Goal: Book appointment/travel/reservation

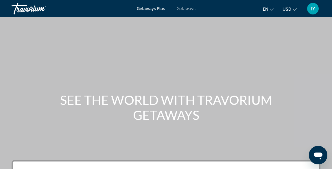
click at [186, 10] on span "Getaways" at bounding box center [186, 8] width 19 height 5
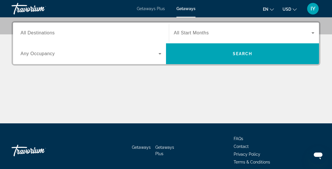
scroll to position [129, 0]
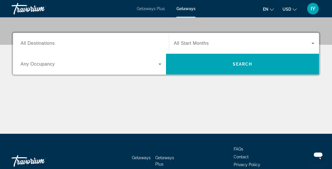
click at [71, 46] on input "Destination All Destinations" at bounding box center [91, 43] width 141 height 7
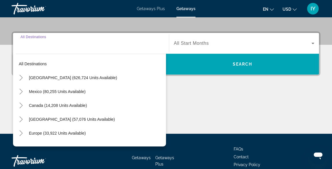
scroll to position [141, 0]
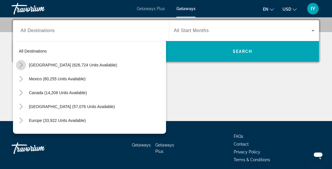
click at [22, 65] on icon "Toggle United States (626,724 units available)" at bounding box center [20, 65] width 3 height 6
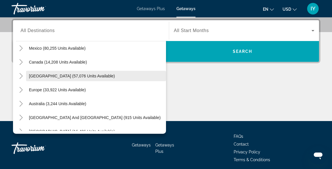
scroll to position [655, 0]
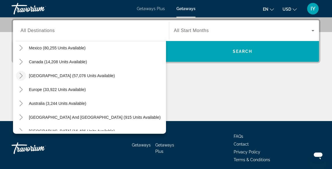
click at [23, 75] on icon "Toggle Caribbean & Atlantic Islands (57,076 units available)" at bounding box center [21, 76] width 6 height 6
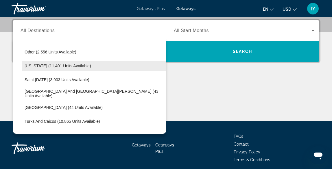
scroll to position [804, 0]
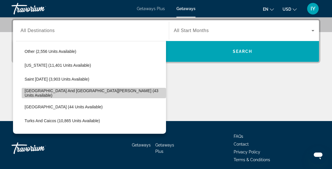
click at [53, 95] on span "[GEOGRAPHIC_DATA] and [GEOGRAPHIC_DATA][PERSON_NAME] (43 units available)" at bounding box center [94, 92] width 138 height 9
type input "**********"
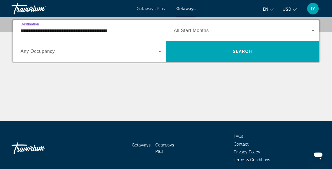
click at [205, 30] on span "All Start Months" at bounding box center [191, 30] width 35 height 5
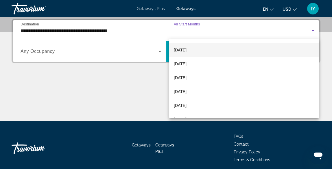
scroll to position [40, 0]
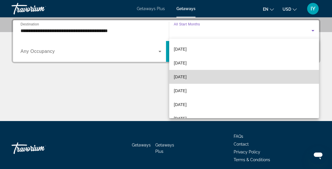
click at [186, 76] on span "[DATE]" at bounding box center [180, 76] width 13 height 7
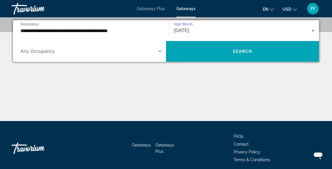
click at [313, 29] on icon "Search widget" at bounding box center [312, 30] width 7 height 7
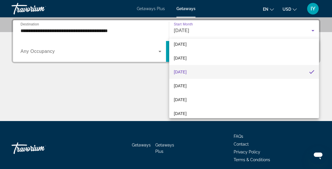
scroll to position [47, 0]
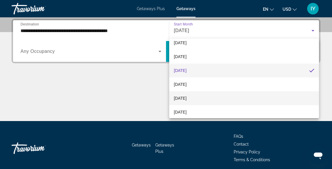
click at [185, 97] on span "[DATE]" at bounding box center [180, 98] width 13 height 7
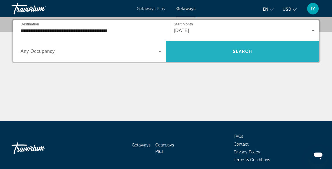
click at [246, 53] on span "Search" at bounding box center [243, 51] width 20 height 5
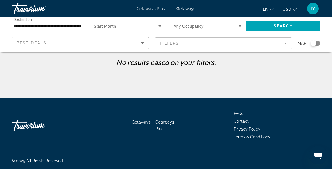
click at [264, 43] on mat-form-field "Filters" at bounding box center [223, 43] width 137 height 12
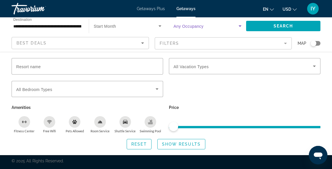
click at [208, 25] on span "Search widget" at bounding box center [205, 26] width 65 height 7
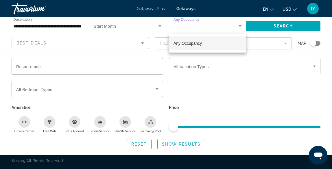
click at [131, 27] on div at bounding box center [166, 84] width 332 height 169
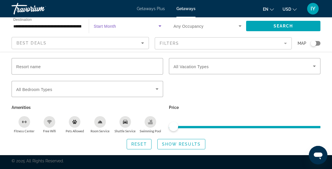
click at [161, 25] on icon "Search widget" at bounding box center [159, 26] width 7 height 7
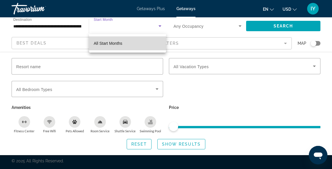
click at [123, 45] on mat-option "All Start Months" at bounding box center [127, 43] width 77 height 14
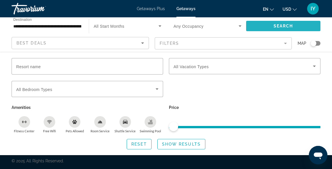
click at [291, 27] on span "Search" at bounding box center [283, 26] width 20 height 5
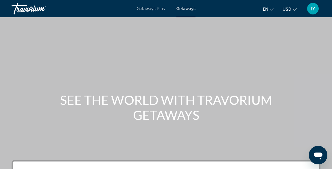
click at [188, 10] on span "Getaways" at bounding box center [185, 8] width 19 height 5
click at [187, 8] on span "Getaways" at bounding box center [185, 8] width 19 height 5
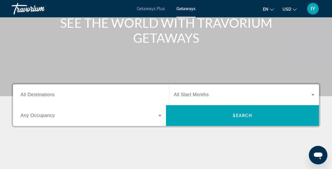
scroll to position [77, 0]
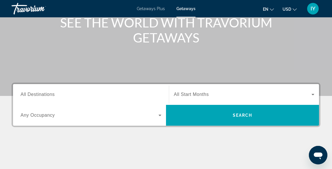
click at [113, 90] on div "Search widget" at bounding box center [91, 94] width 141 height 16
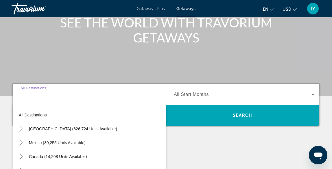
scroll to position [141, 0]
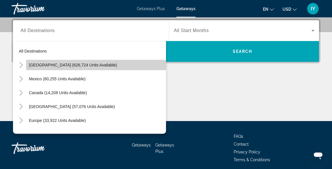
click at [85, 65] on span "[GEOGRAPHIC_DATA] (626,724 units available)" at bounding box center [73, 65] width 88 height 5
type input "**********"
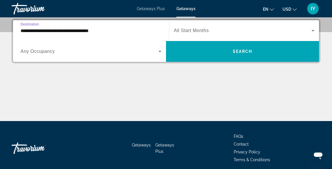
click at [314, 31] on icon "Search widget" at bounding box center [312, 30] width 3 height 1
